Goal: Obtain resource: Download file/media

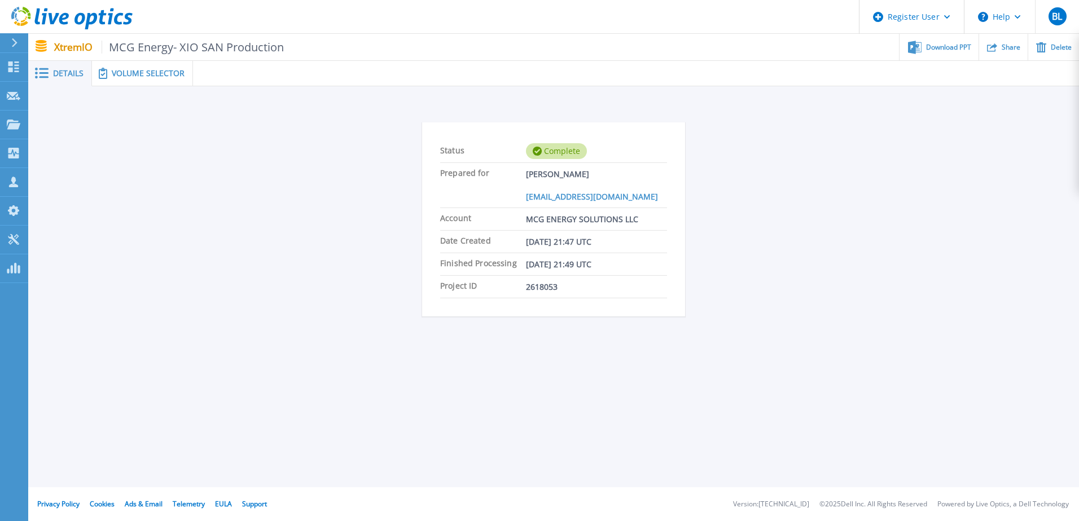
click at [118, 71] on span "Volume Selector" at bounding box center [148, 73] width 73 height 8
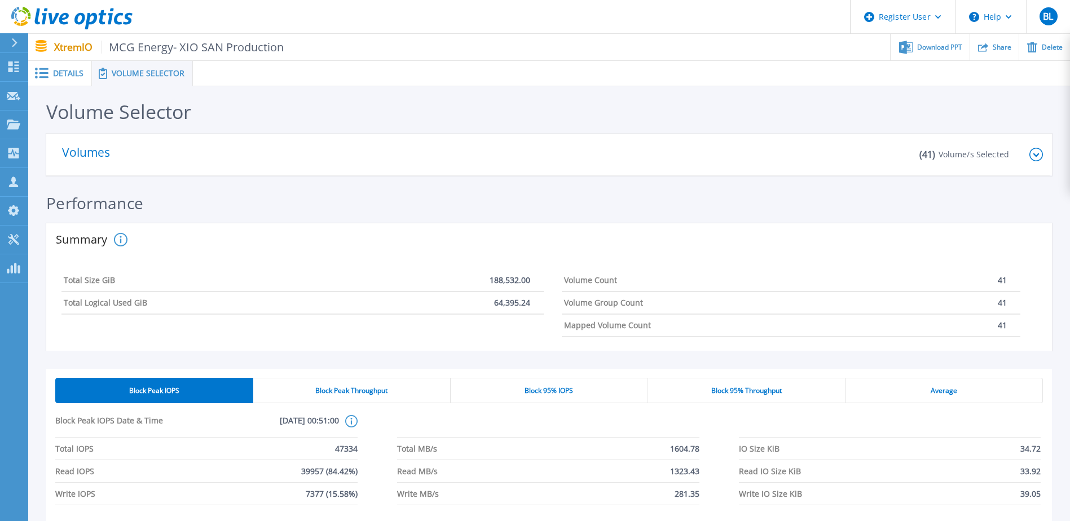
click at [76, 74] on span "Details" at bounding box center [68, 73] width 30 height 8
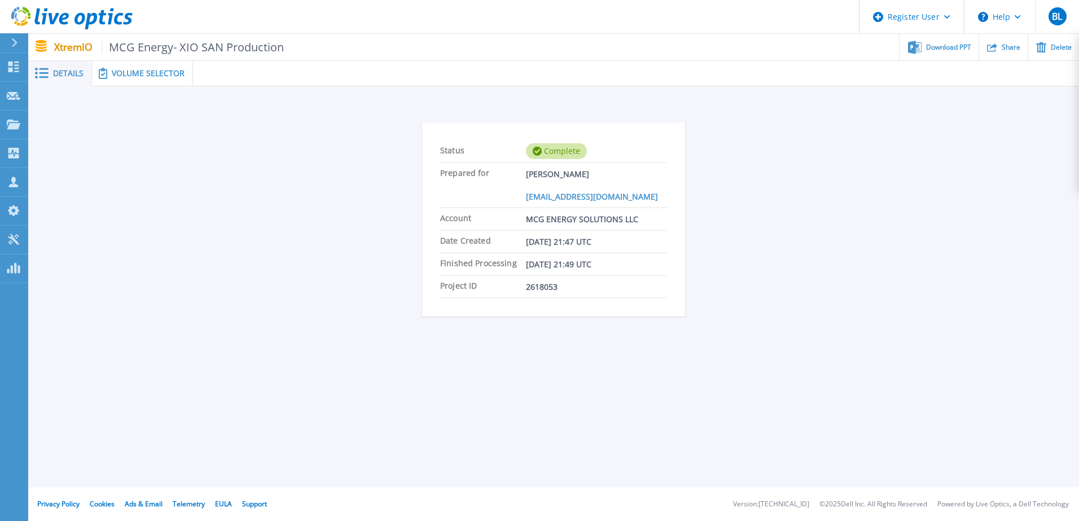
click at [285, 236] on div "Status Complete Prepared for Terry Peterson tpeterson@mcgenergy.com Account MCG…" at bounding box center [553, 221] width 1017 height 235
click at [862, 156] on div "Status Complete Prepared for Terry Peterson tpeterson@mcgenergy.com Account MCG…" at bounding box center [553, 221] width 1017 height 235
click at [948, 49] on span "Download PPT" at bounding box center [948, 46] width 45 height 7
click at [160, 69] on span "Volume Selector" at bounding box center [148, 73] width 73 height 8
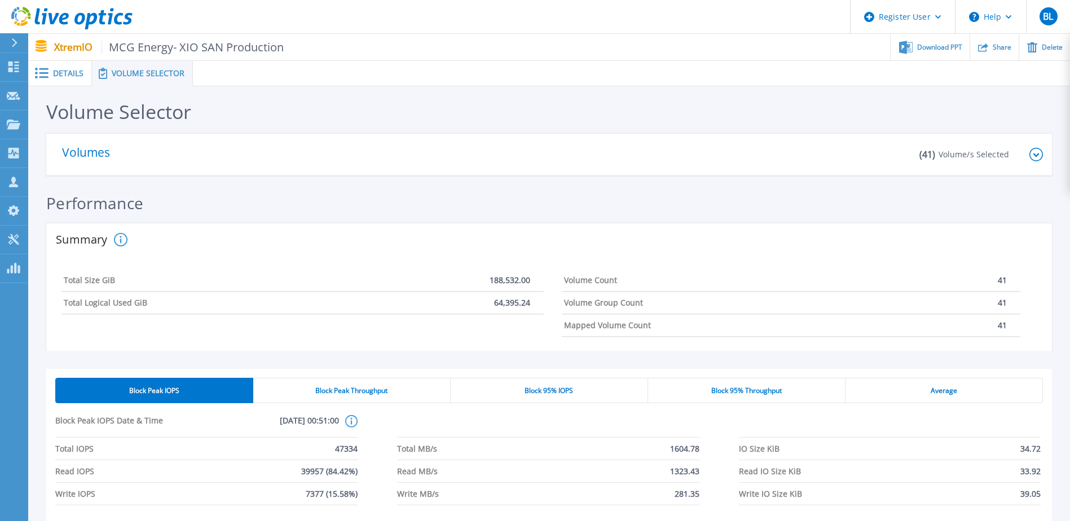
click at [483, 195] on div "Performance" at bounding box center [549, 208] width 1006 height 29
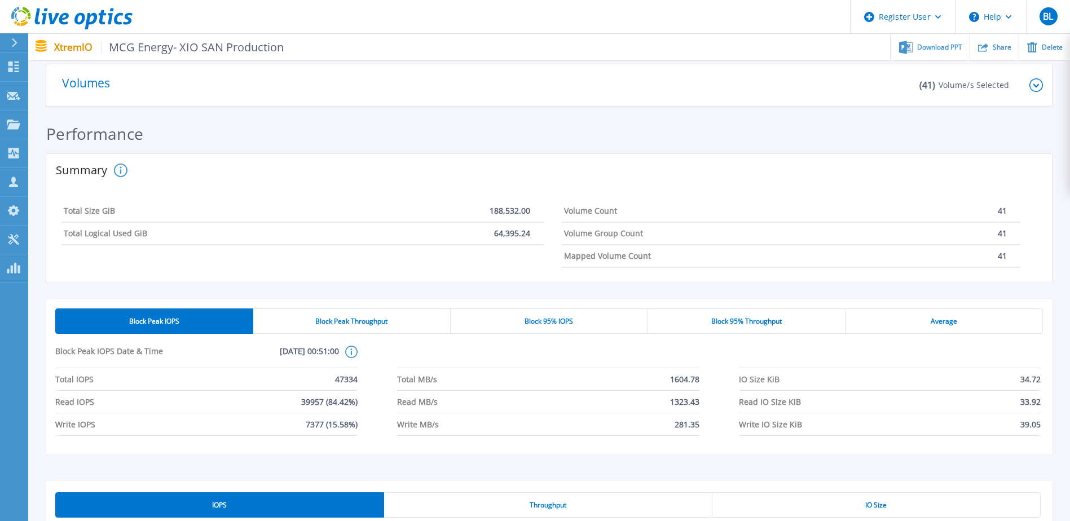
scroll to position [169, 0]
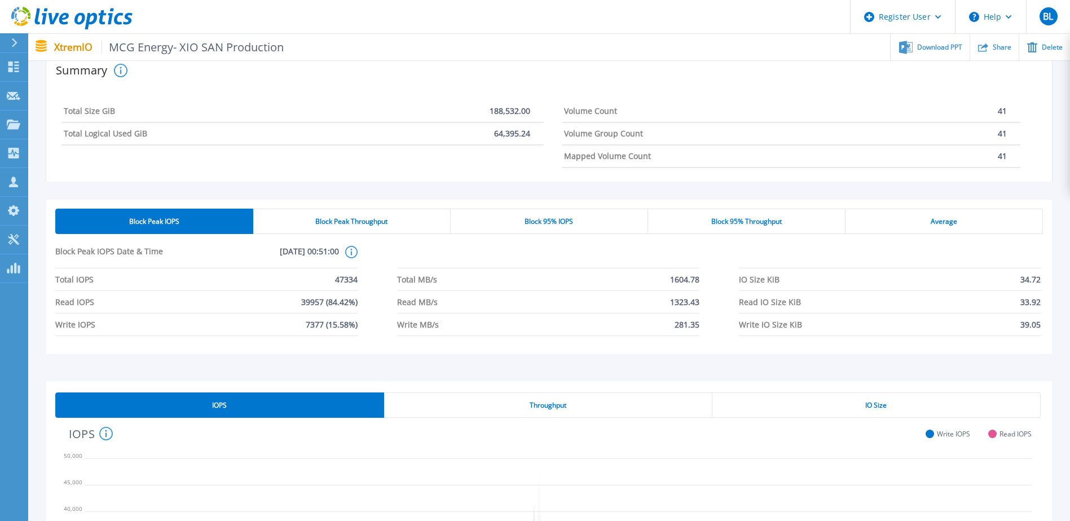
click at [401, 228] on div "Block Peak Throughput" at bounding box center [351, 221] width 197 height 25
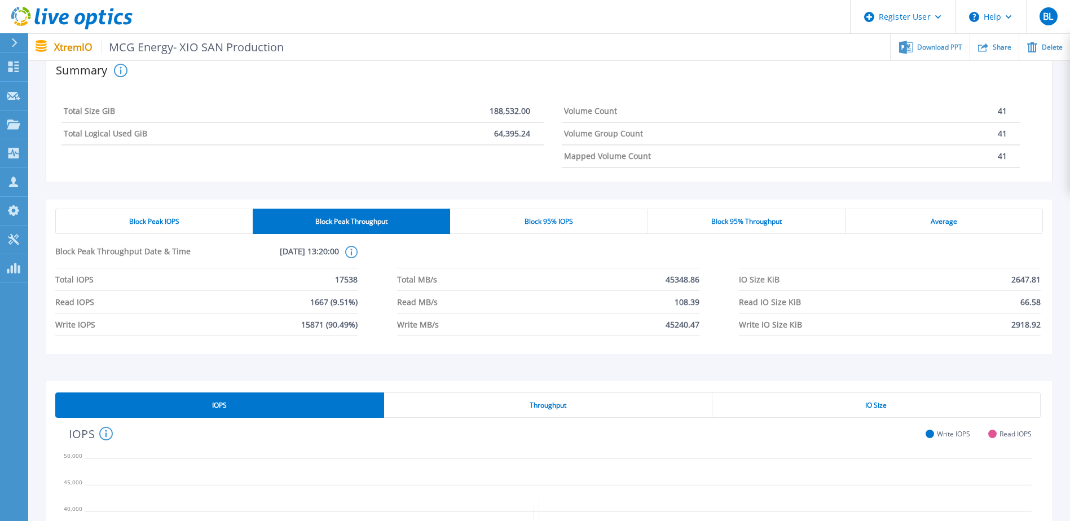
click at [206, 222] on div "Block Peak IOPS" at bounding box center [153, 221] width 197 height 25
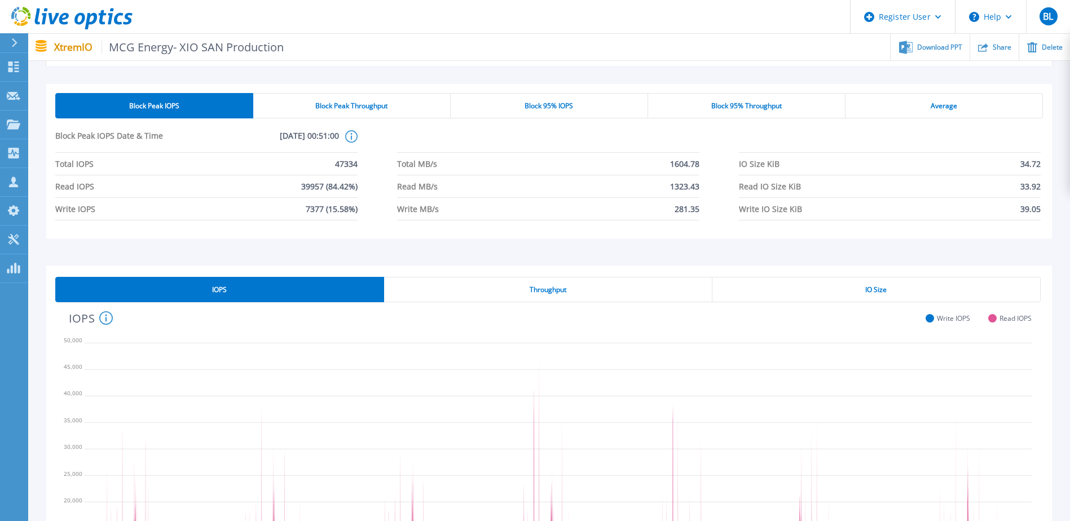
scroll to position [228, 0]
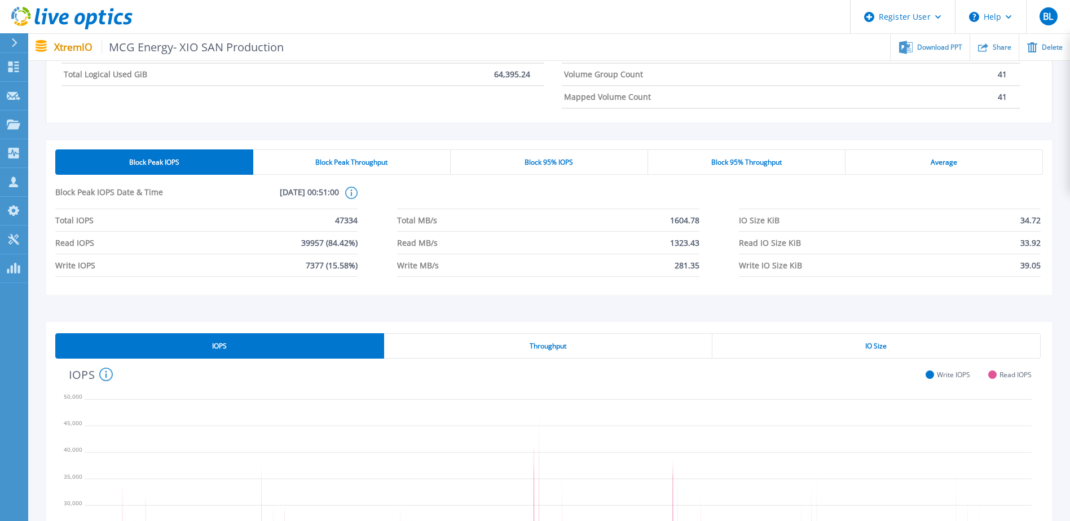
click at [540, 166] on span "Block 95% IOPS" at bounding box center [549, 162] width 49 height 9
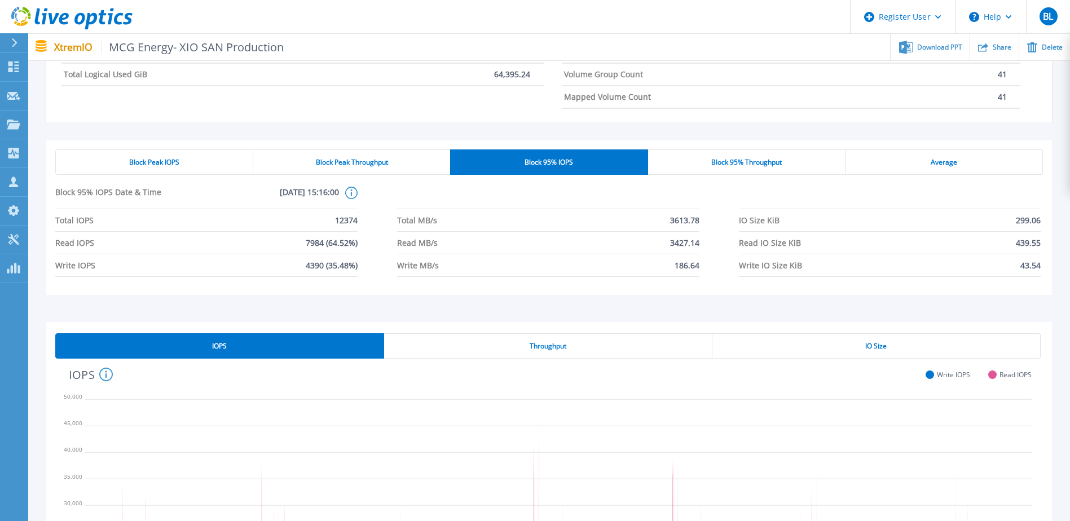
click at [202, 160] on div "Block Peak IOPS" at bounding box center [154, 161] width 198 height 25
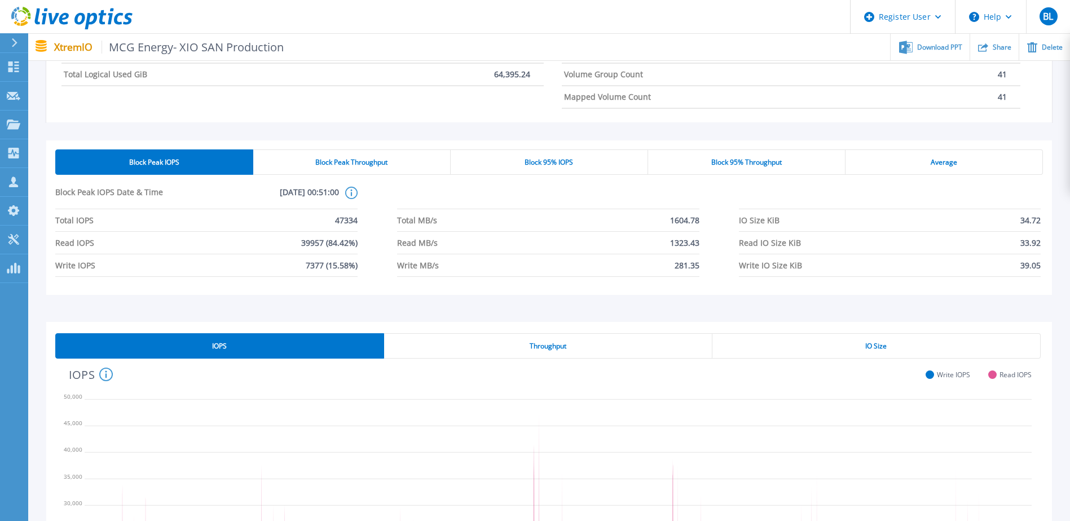
click at [495, 160] on div "Block 95% IOPS" at bounding box center [549, 161] width 197 height 25
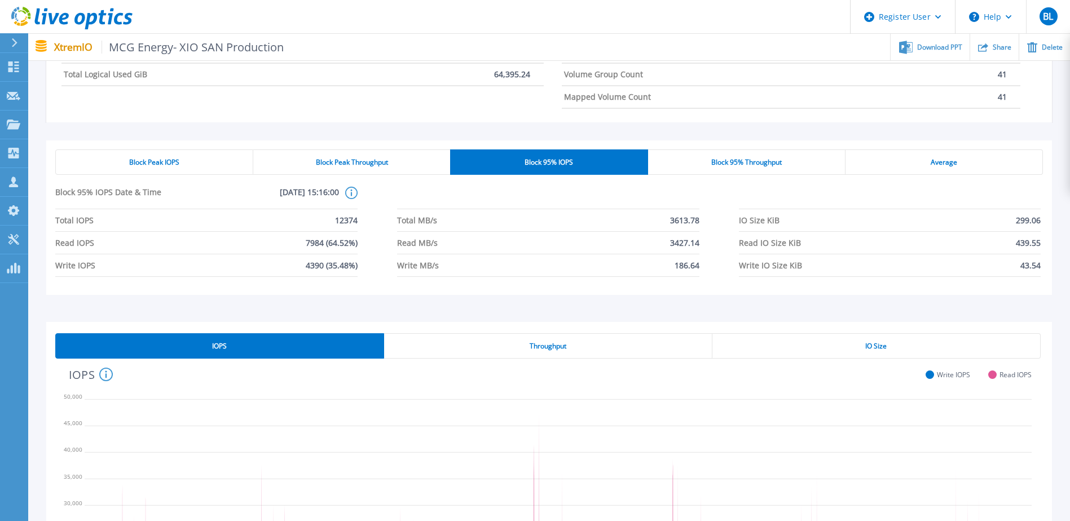
click at [222, 154] on div "Block Peak IOPS" at bounding box center [154, 161] width 198 height 25
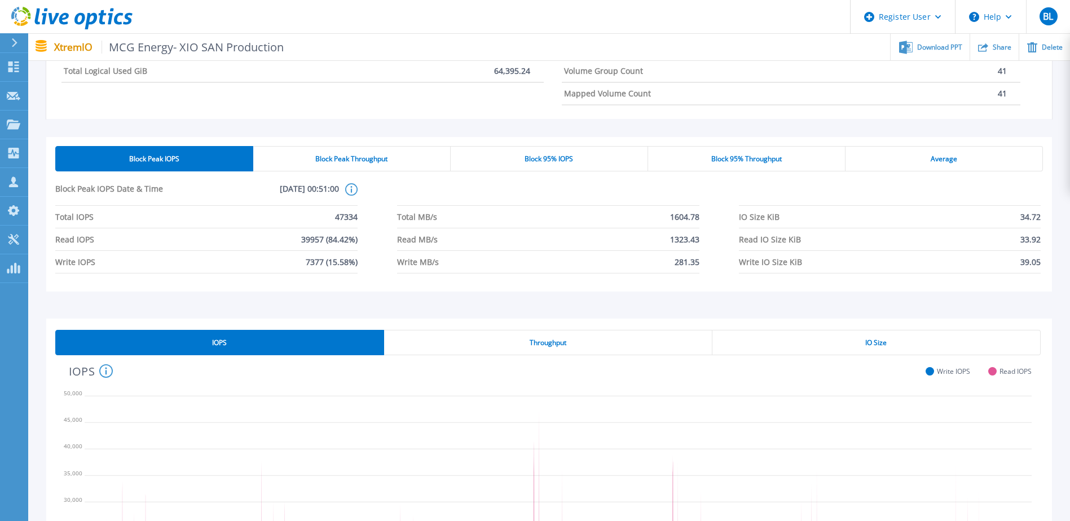
scroll to position [172, 0]
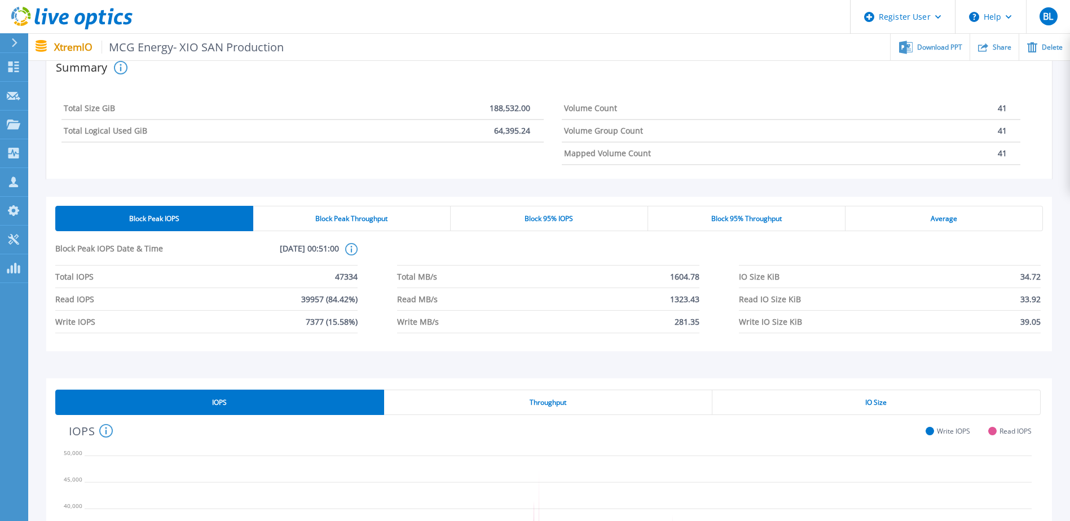
click at [922, 408] on div "IO Size" at bounding box center [877, 402] width 328 height 25
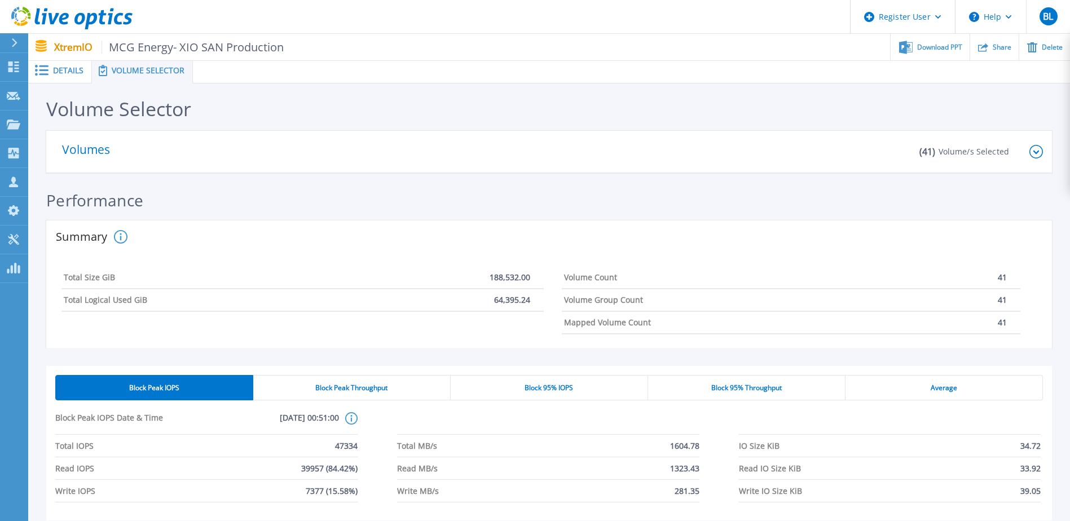
scroll to position [0, 0]
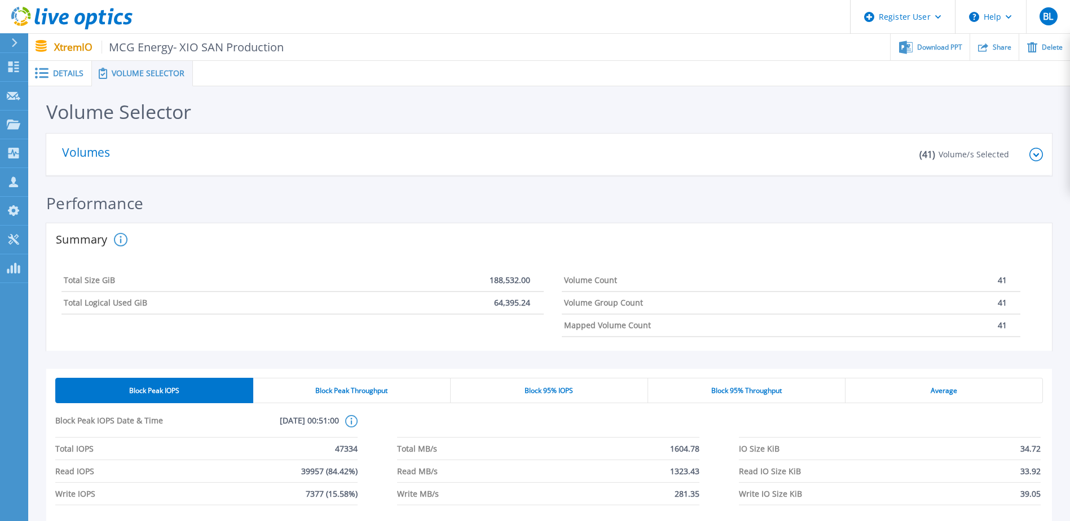
click at [675, 102] on div "Volume Selector" at bounding box center [549, 114] width 1006 height 38
